Goal: Task Accomplishment & Management: Complete application form

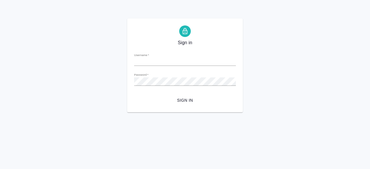
type input "r.komarov@awatera.com"
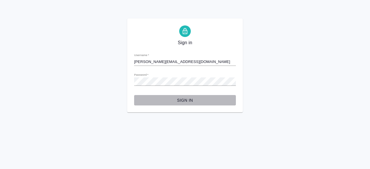
click at [184, 97] on span "Sign in" at bounding box center [185, 100] width 93 height 7
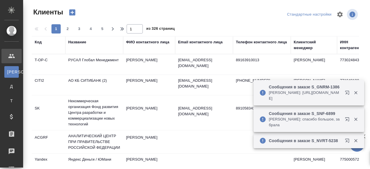
select select "RU"
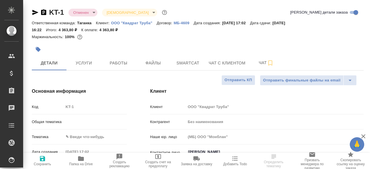
select select "RU"
type textarea "x"
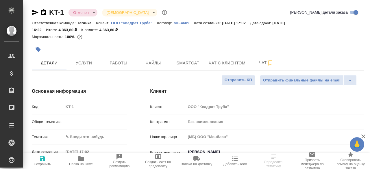
type textarea "x"
type input "Гудина Александра"
type textarea "x"
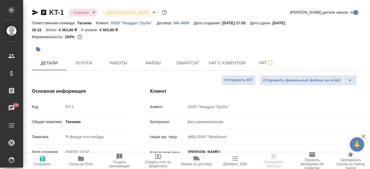
type textarea "x"
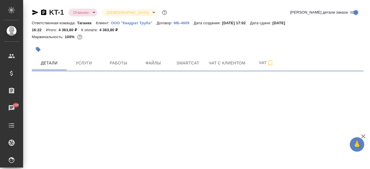
select select "RU"
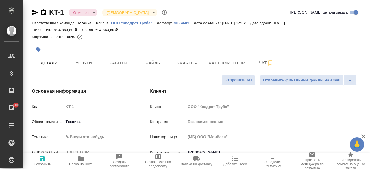
type textarea "x"
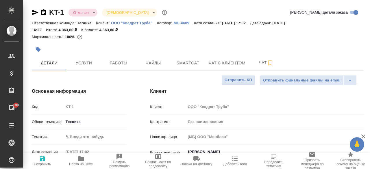
type textarea "x"
